Goal: Task Accomplishment & Management: Manage account settings

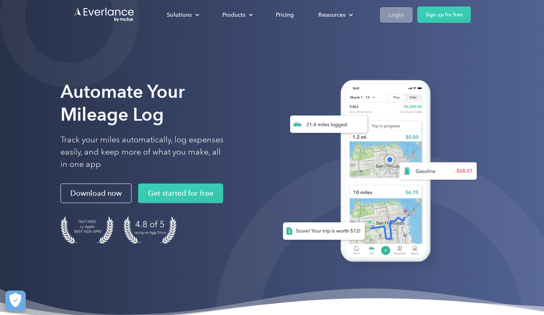
click at [385, 16] on link "Login" at bounding box center [396, 14] width 32 height 15
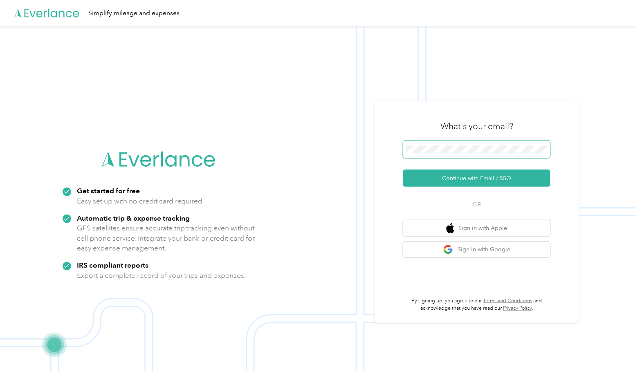
click at [480, 179] on button "Continue with Email / SSO" at bounding box center [476, 178] width 147 height 17
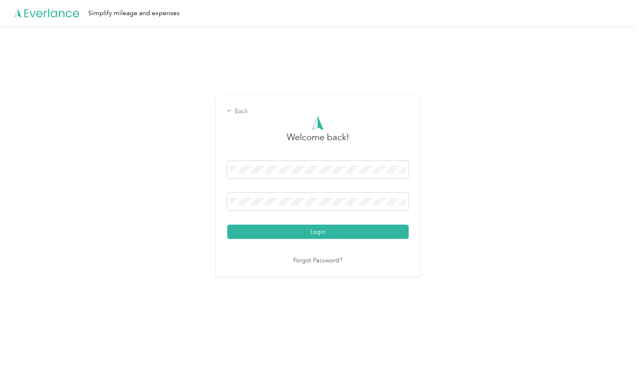
click at [320, 232] on button "Login" at bounding box center [317, 232] width 181 height 14
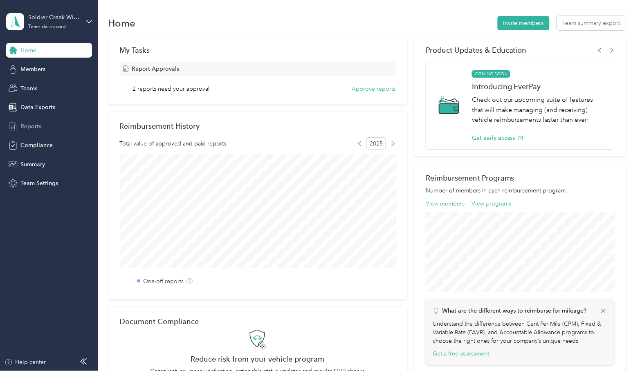
click at [29, 125] on span "Reports" at bounding box center [30, 126] width 21 height 9
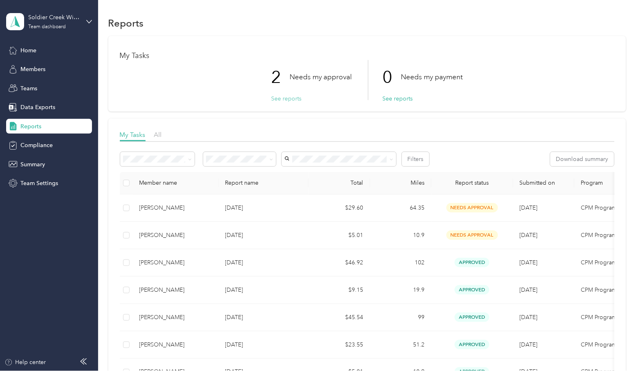
click at [292, 98] on button "See reports" at bounding box center [286, 98] width 30 height 9
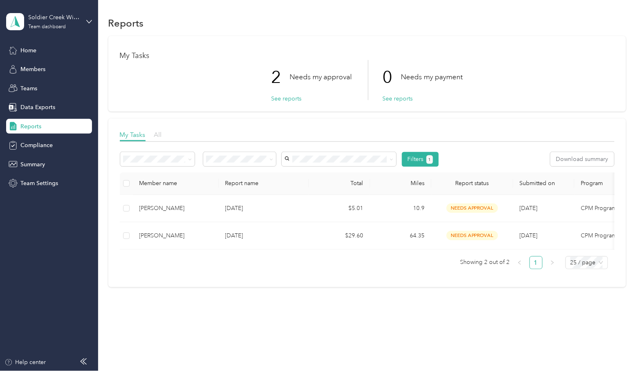
click at [159, 132] on span "All" at bounding box center [158, 135] width 8 height 8
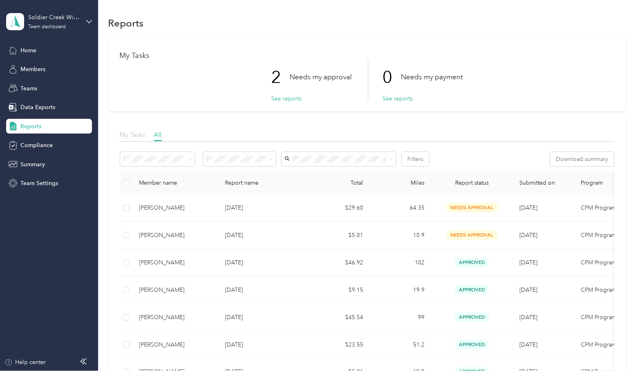
click at [130, 131] on span "My Tasks" at bounding box center [133, 135] width 26 height 8
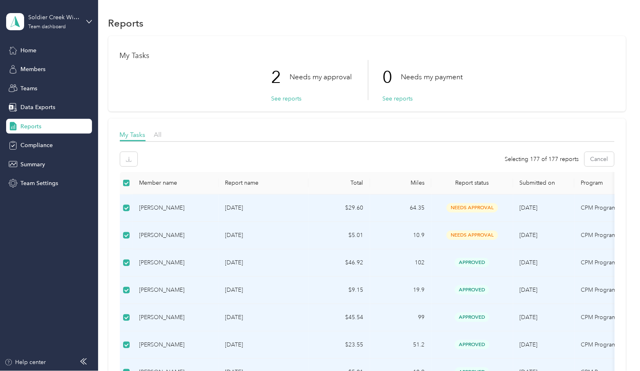
click at [127, 183] on span at bounding box center [126, 183] width 7 height 7
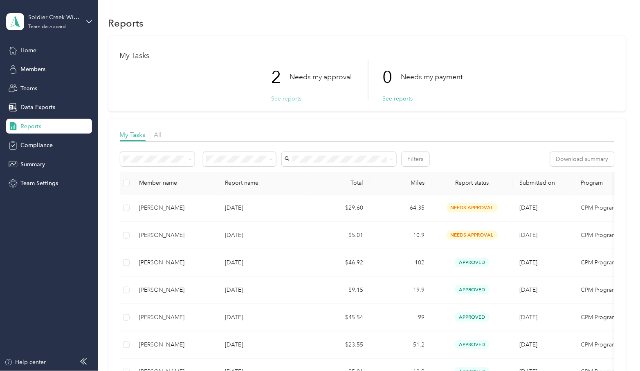
click at [279, 95] on button "See reports" at bounding box center [286, 98] width 30 height 9
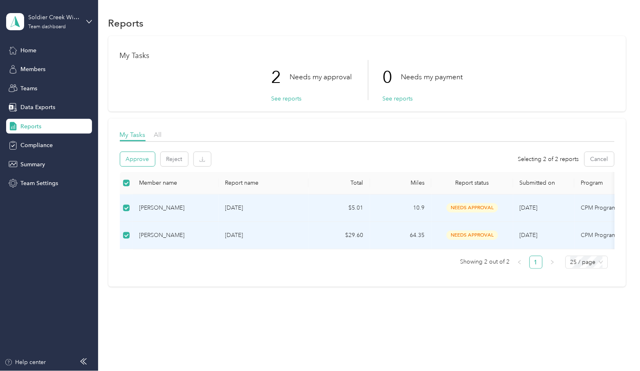
click at [141, 159] on button "Approve" at bounding box center [137, 159] width 35 height 14
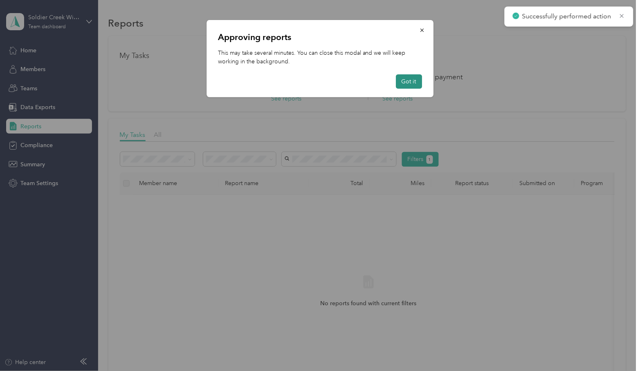
click at [413, 84] on button "Got it" at bounding box center [409, 81] width 26 height 14
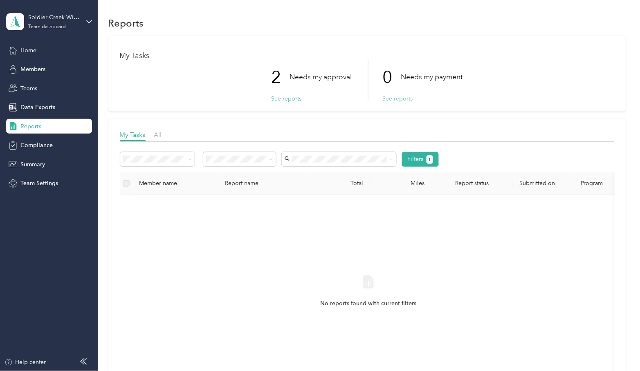
click at [403, 94] on button "See reports" at bounding box center [397, 98] width 30 height 9
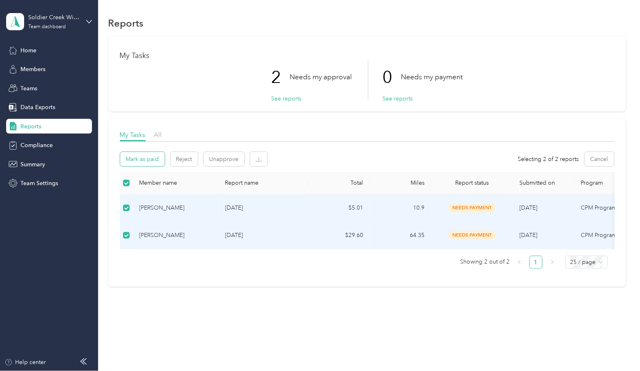
click at [135, 159] on button "Mark as paid" at bounding box center [142, 159] width 45 height 14
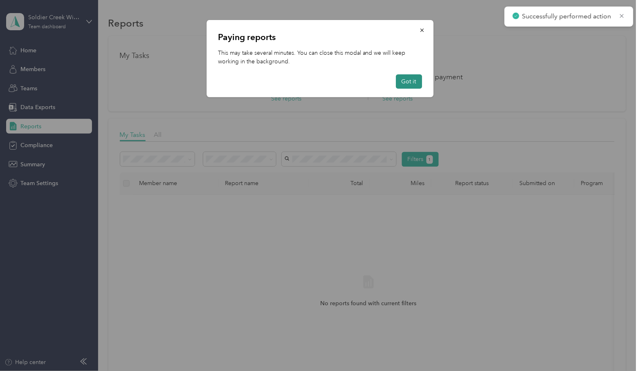
click at [414, 81] on button "Got it" at bounding box center [409, 81] width 26 height 14
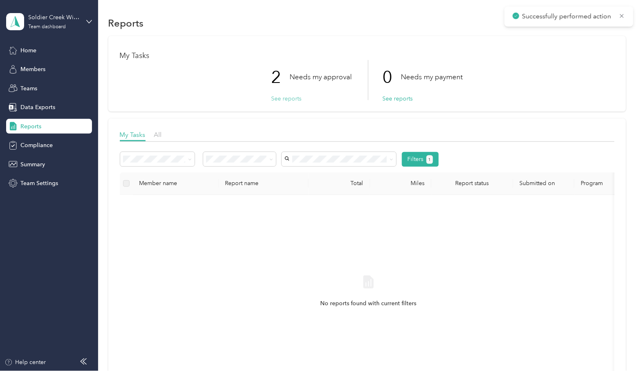
click at [288, 95] on button "See reports" at bounding box center [286, 98] width 30 height 9
click at [398, 94] on button "See reports" at bounding box center [397, 98] width 30 height 9
click at [429, 160] on span "1" at bounding box center [429, 159] width 2 height 7
click at [32, 51] on span "Home" at bounding box center [28, 50] width 16 height 9
